Goal: Task Accomplishment & Management: Manage account settings

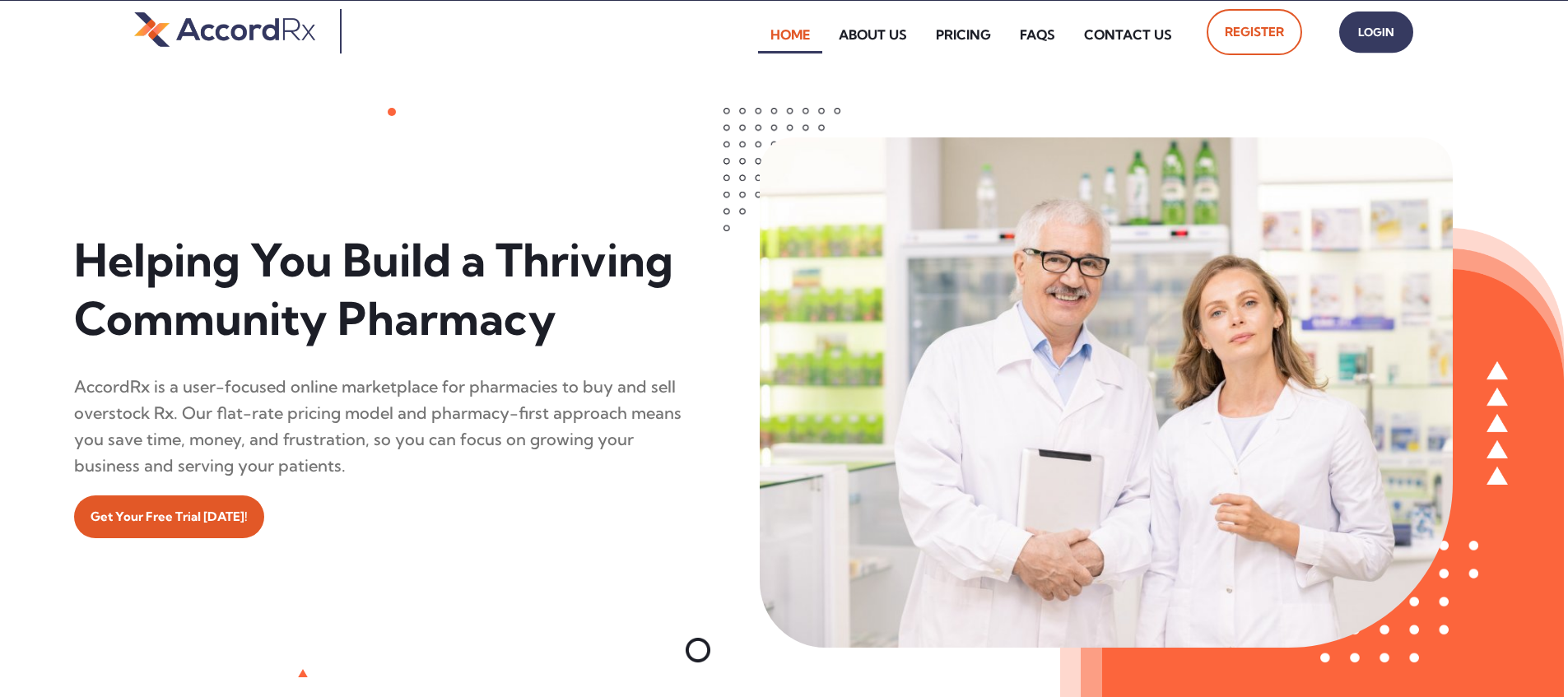
click at [751, 39] on span "Login" at bounding box center [1376, 33] width 41 height 24
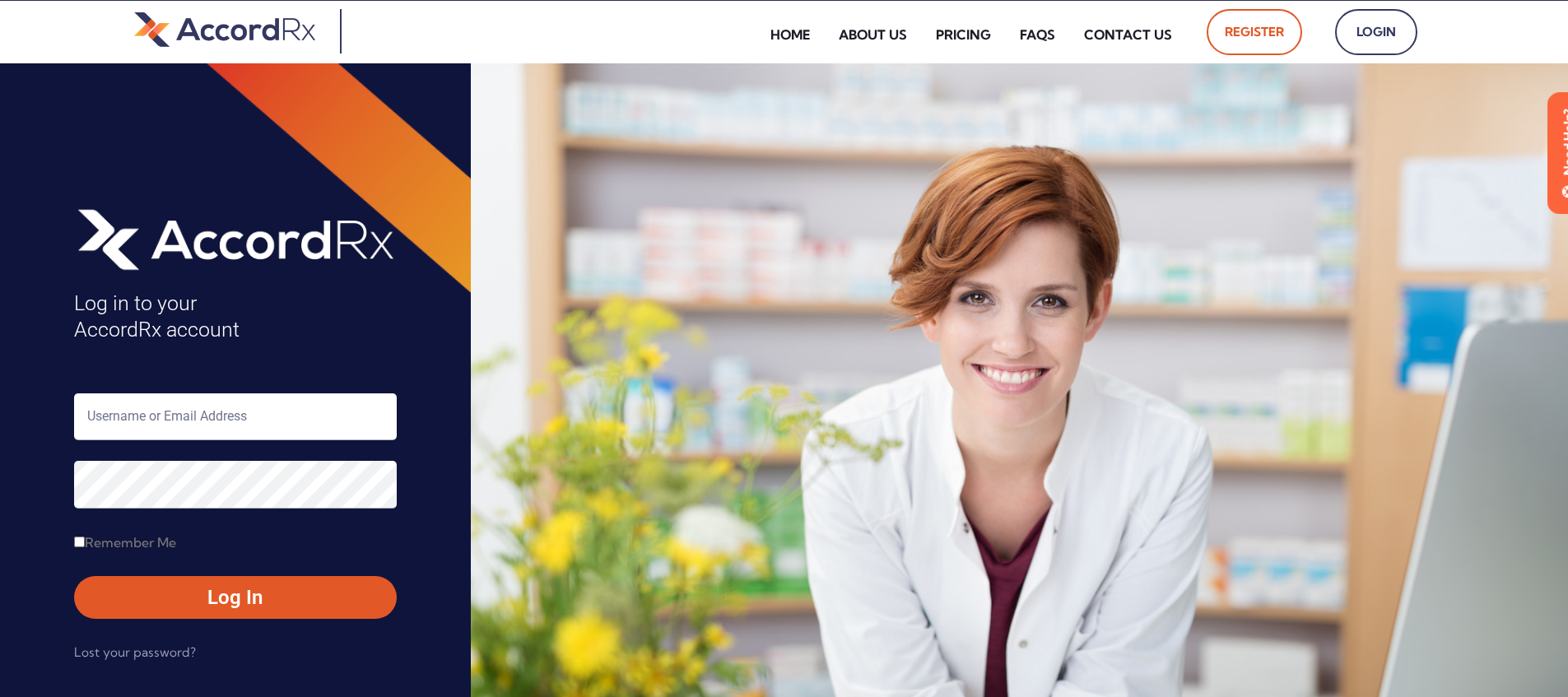
scroll to position [68, 0]
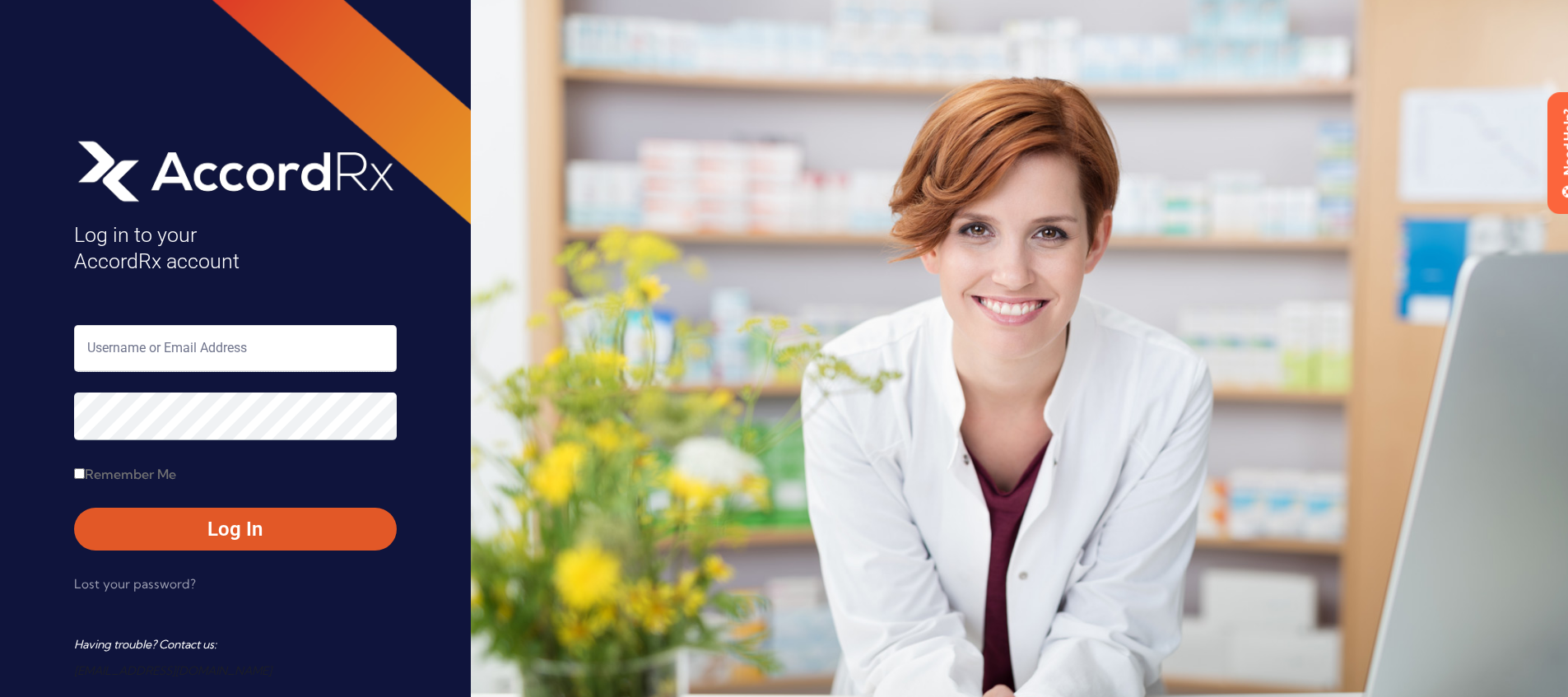
click at [141, 344] on input "text" at bounding box center [235, 348] width 322 height 47
type input "ARX-Erica"
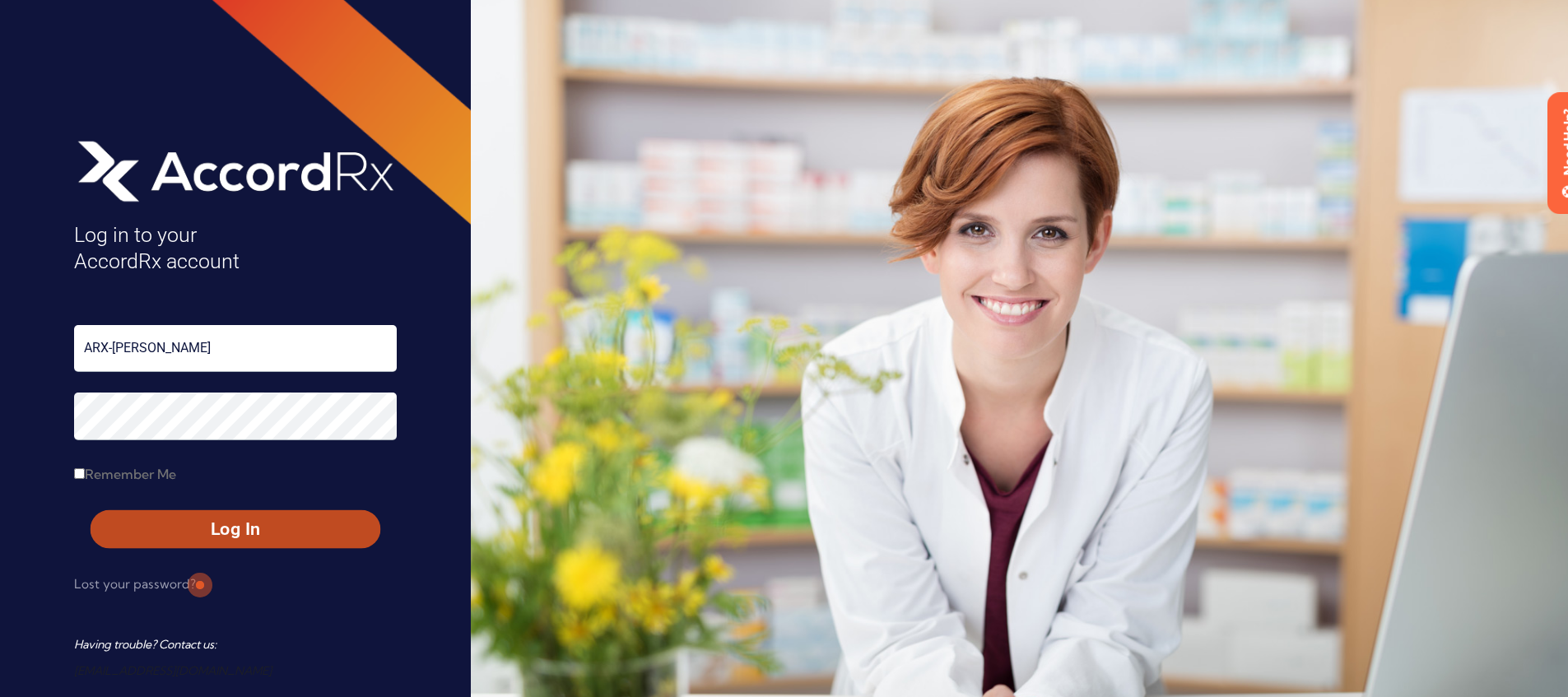
click at [197, 523] on span "Log In" at bounding box center [234, 530] width 260 height 24
